Goal: Find contact information: Obtain details needed to contact an individual or organization

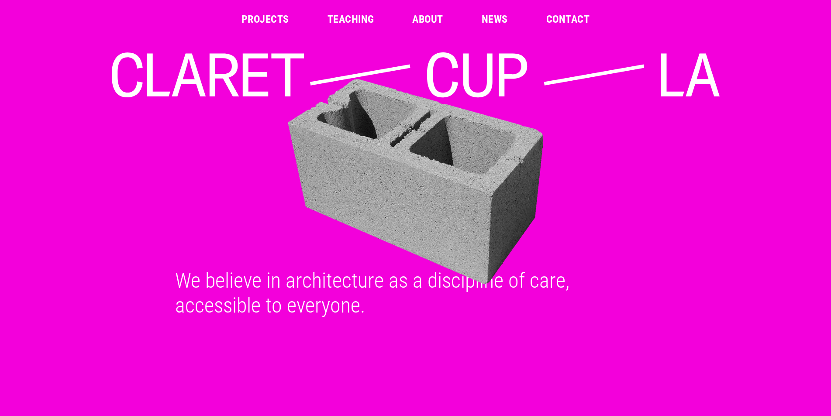
click at [260, 17] on link "Projects" at bounding box center [265, 19] width 48 height 10
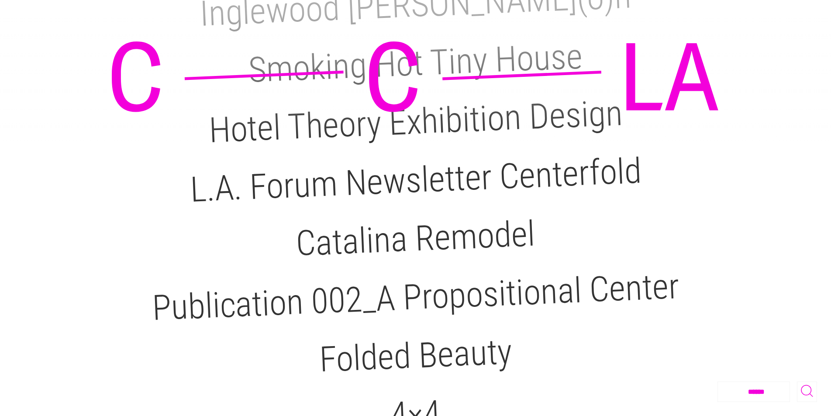
scroll to position [480, 0]
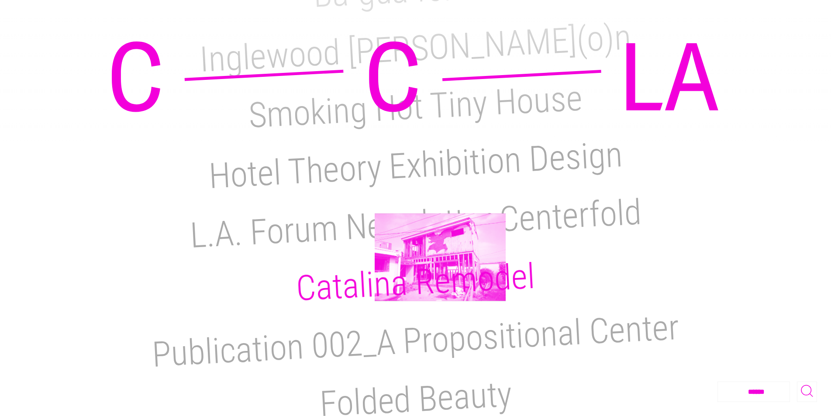
click at [441, 256] on h2 "Catalina Remodel" at bounding box center [415, 282] width 241 height 53
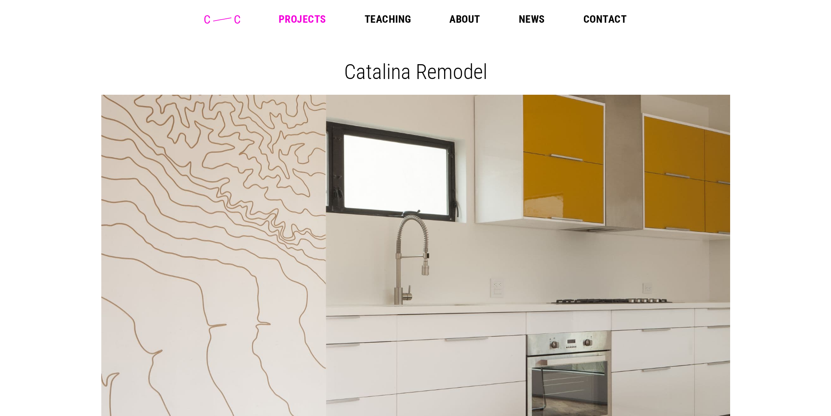
click at [595, 17] on link "Contact" at bounding box center [604, 19] width 43 height 10
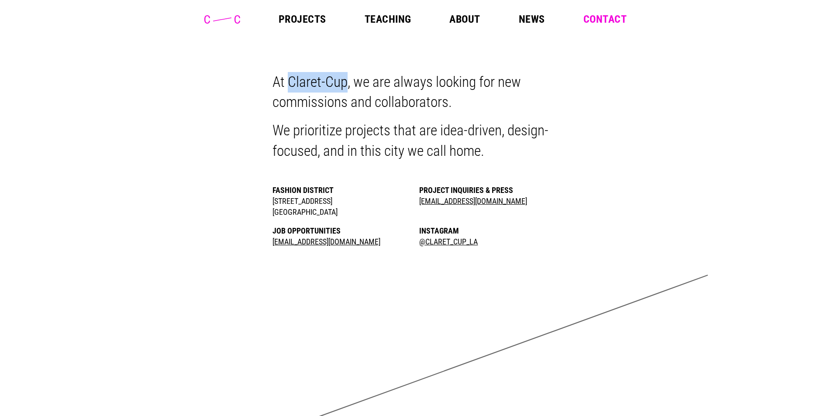
drag, startPoint x: 283, startPoint y: 81, endPoint x: 338, endPoint y: 83, distance: 55.0
click at [338, 83] on p "At Claret-Cup, we are always looking for new commissions and collaborators." at bounding box center [415, 92] width 286 height 41
copy p "Claret-Cup"
drag, startPoint x: 268, startPoint y: 202, endPoint x: 344, endPoint y: 216, distance: 76.7
click at [344, 216] on li "Fashion District [STREET_ADDRESS]" at bounding box center [341, 201] width 139 height 33
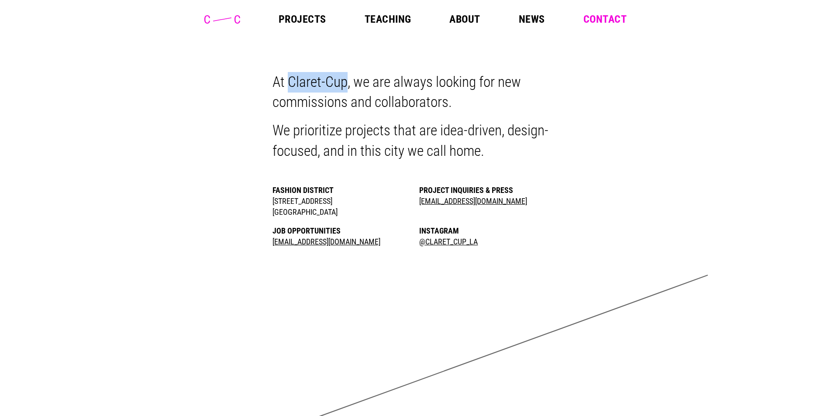
copy li "[STREET_ADDRESS]"
